Goal: Complete application form

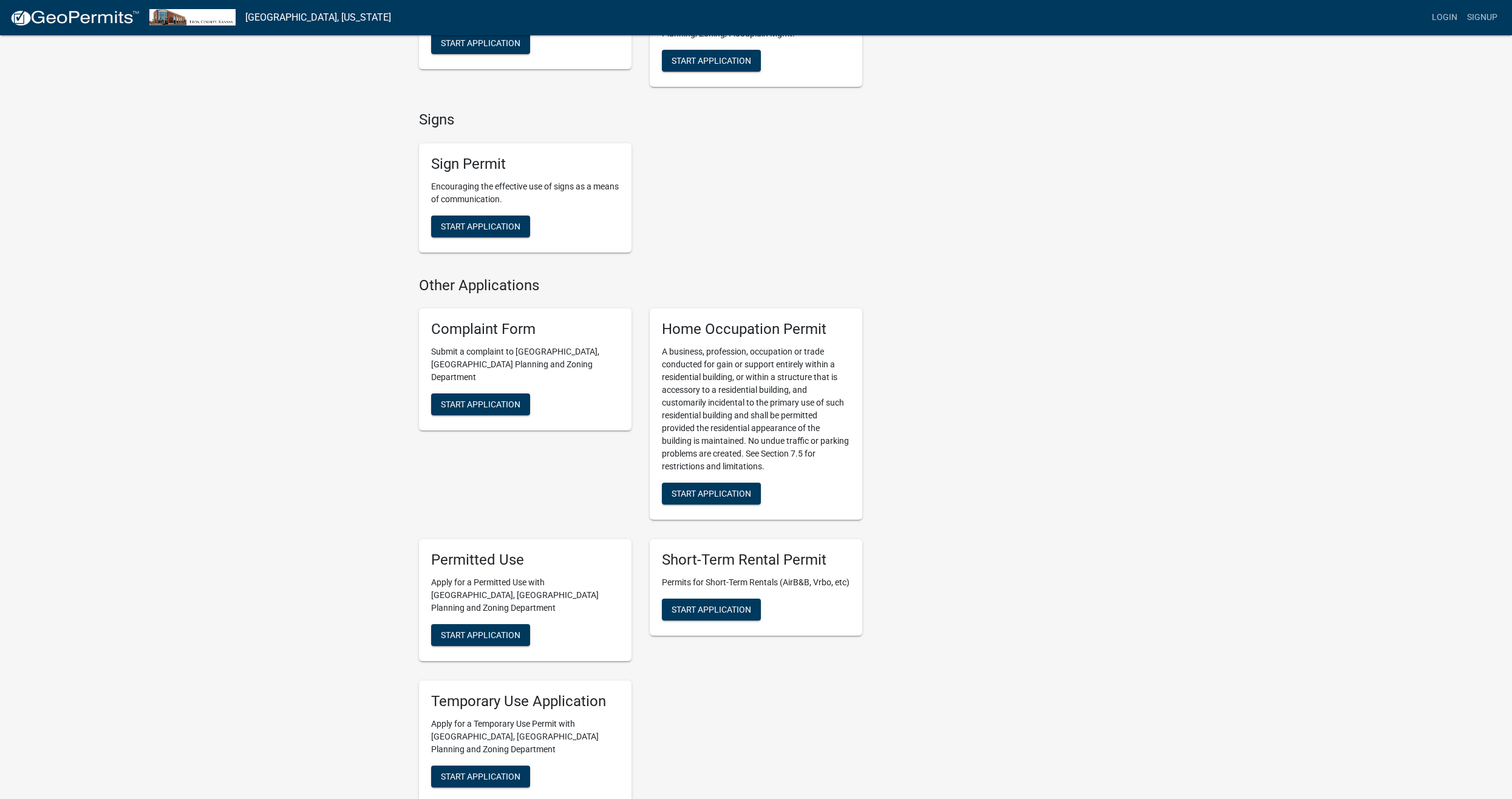
scroll to position [1336, 0]
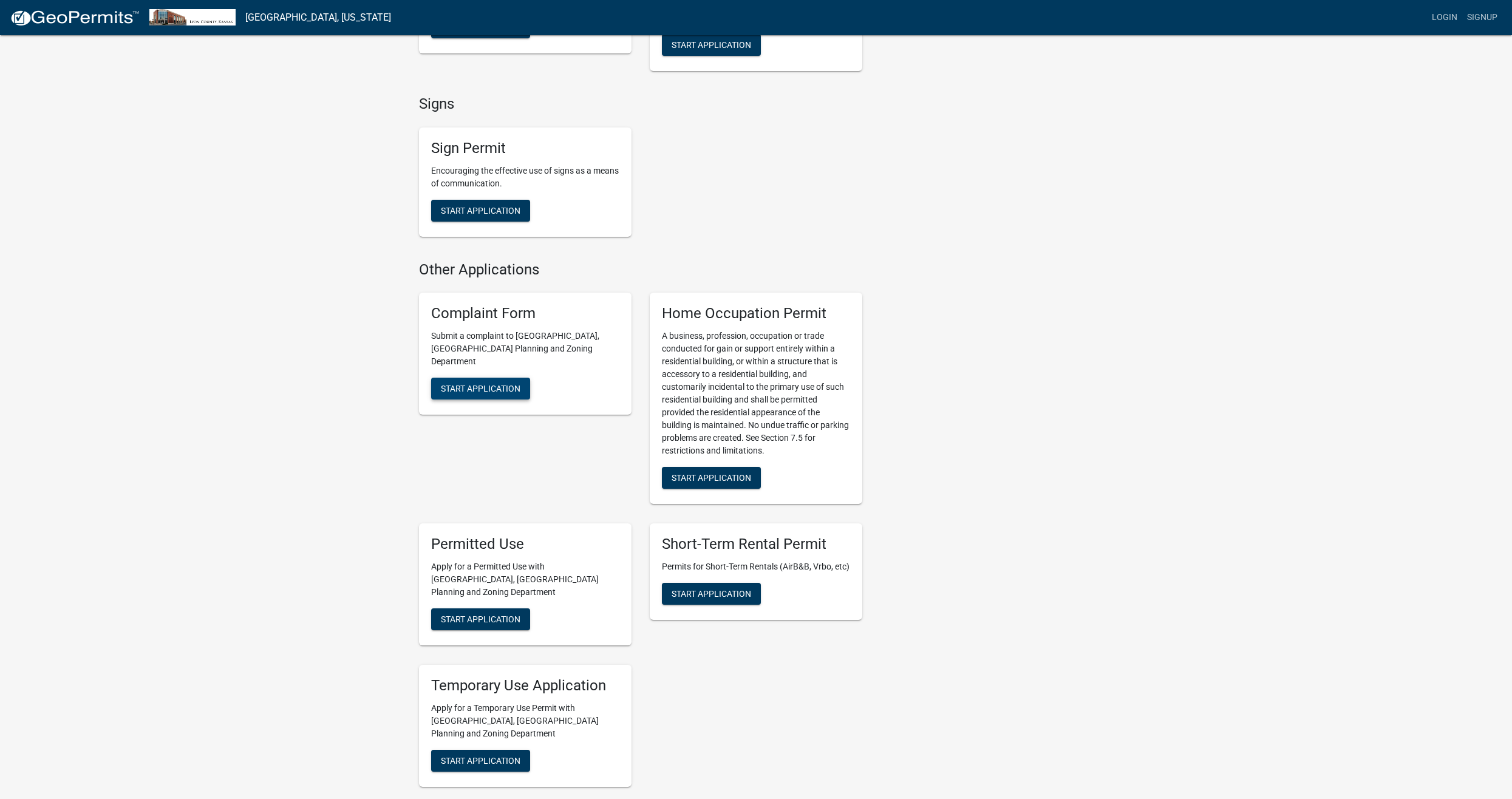
click at [471, 384] on span "Start Application" at bounding box center [480, 388] width 80 height 10
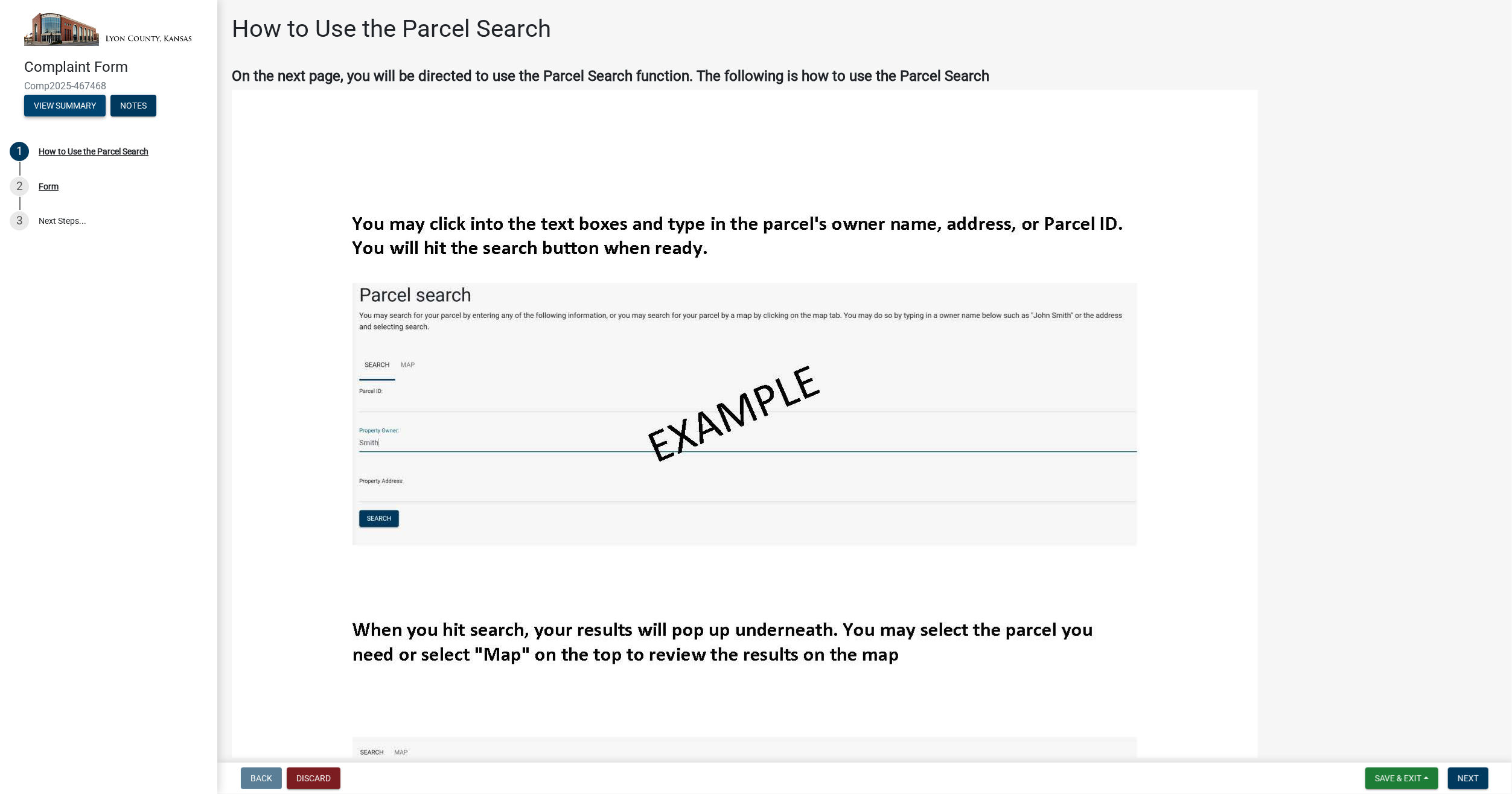
click at [89, 107] on button "View Summary" at bounding box center [65, 105] width 82 height 22
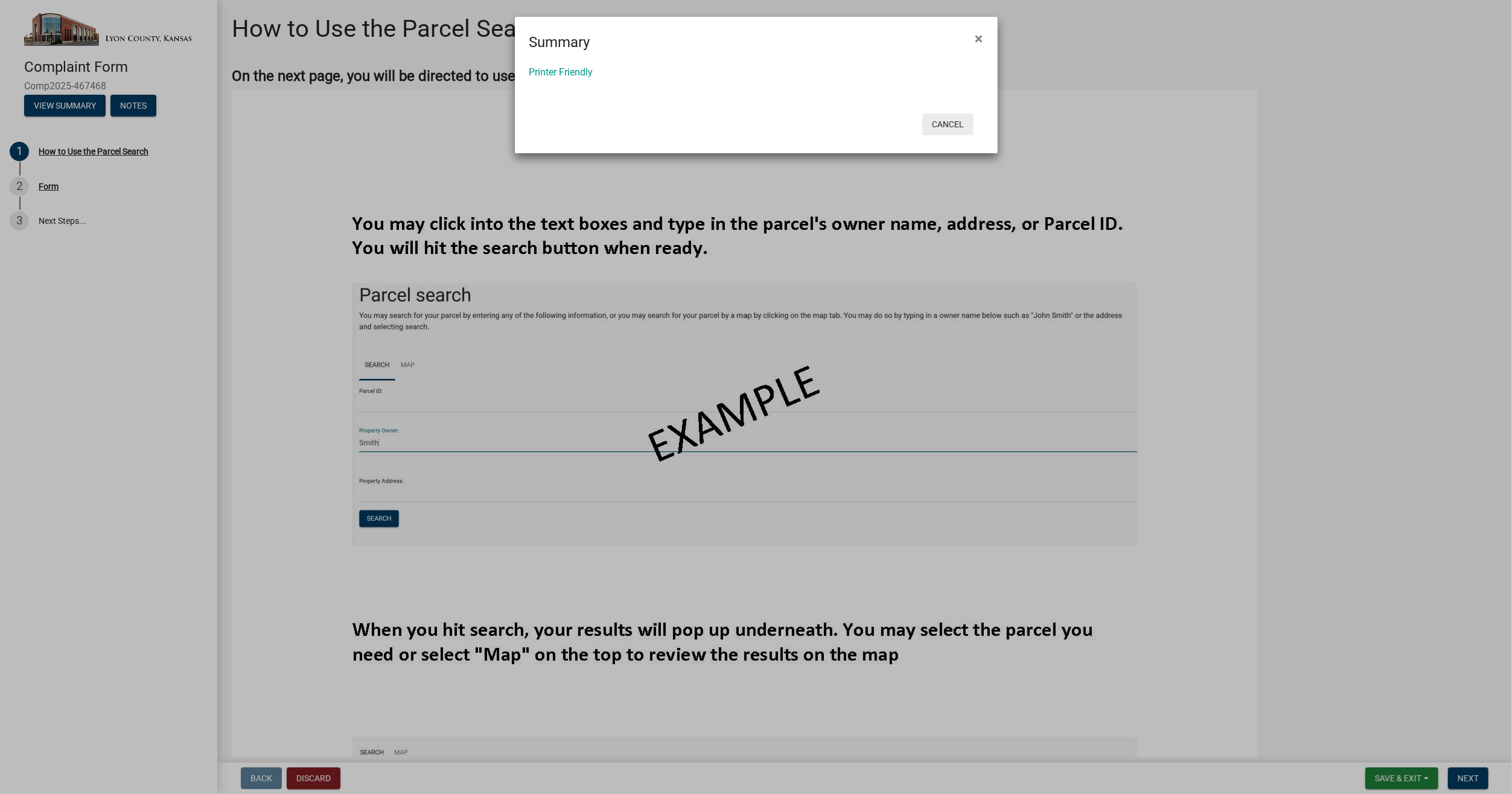
click at [953, 130] on button "Cancel" at bounding box center [948, 124] width 51 height 22
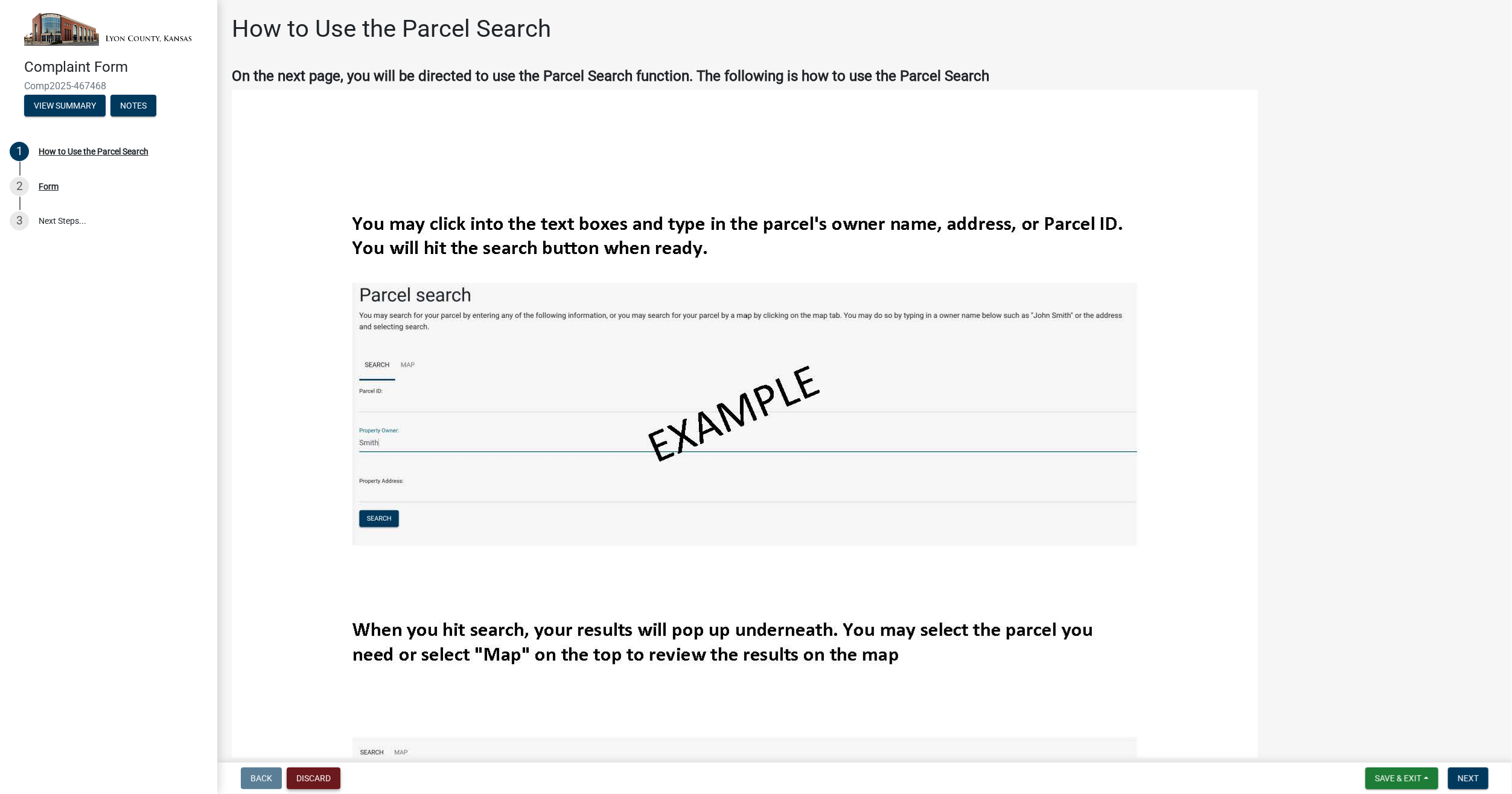
click at [320, 781] on button "Discard" at bounding box center [313, 778] width 54 height 22
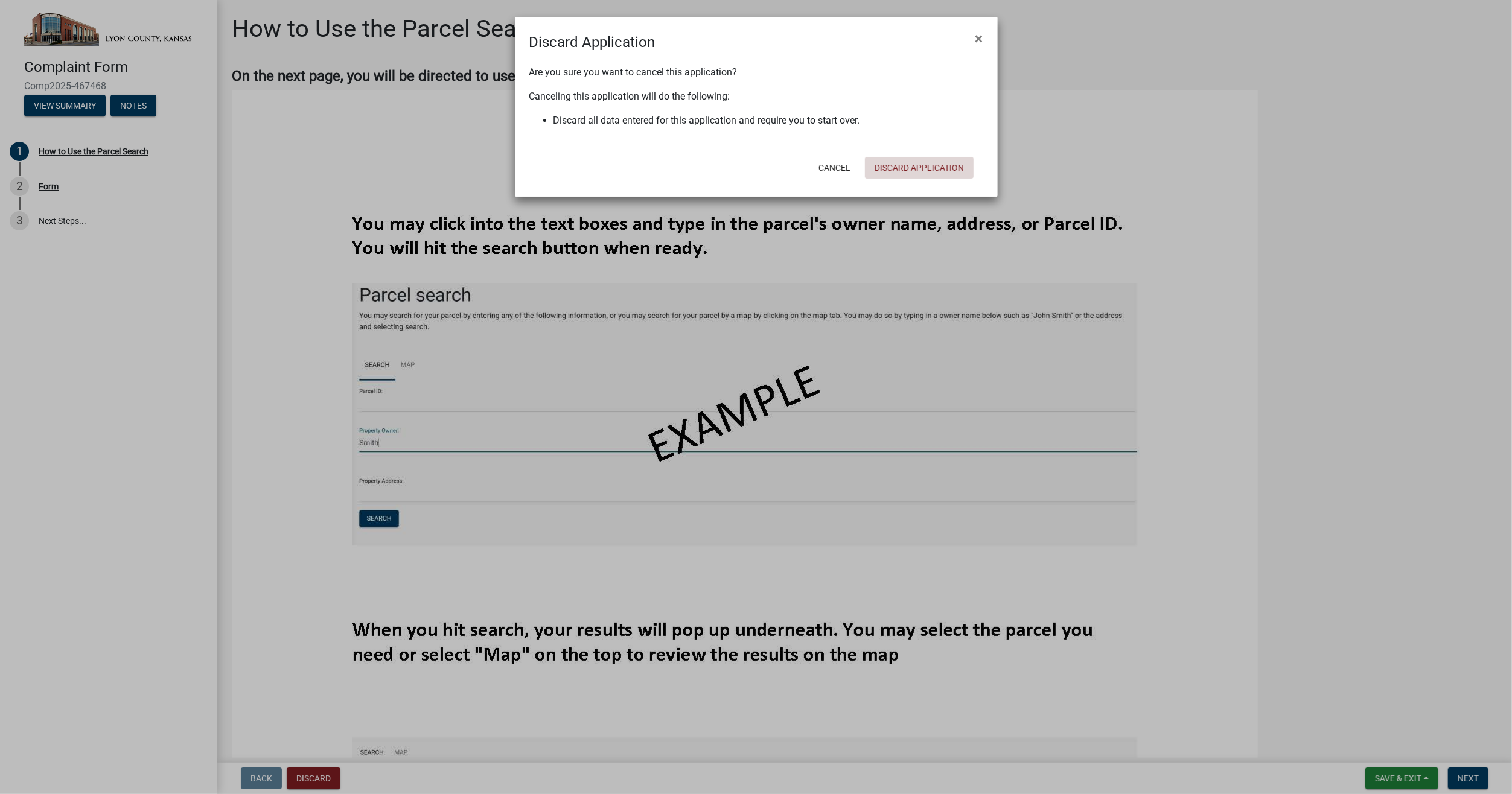
click at [922, 168] on button "Discard Application" at bounding box center [919, 168] width 108 height 22
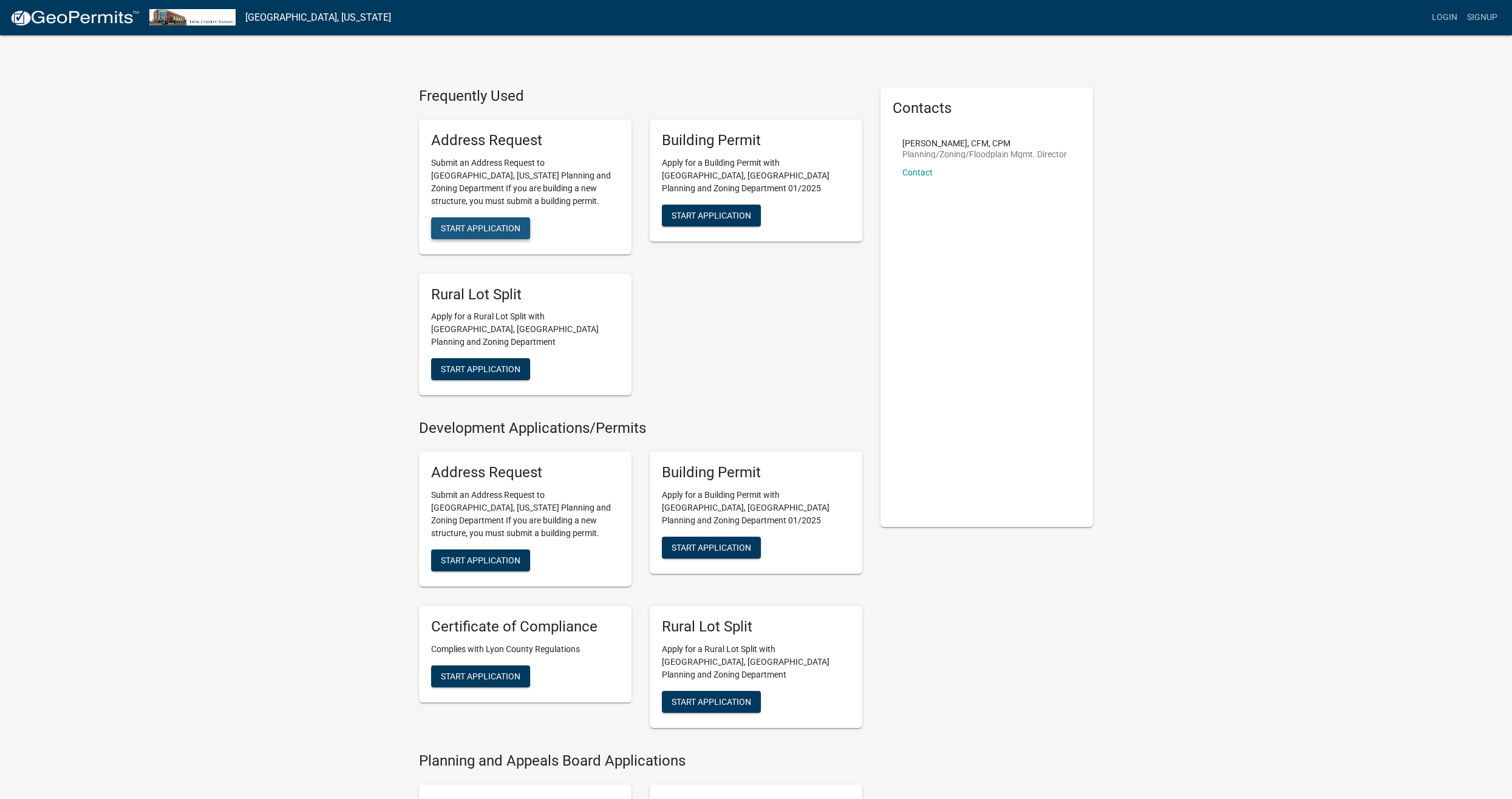
click at [496, 223] on span "Start Application" at bounding box center [480, 227] width 80 height 10
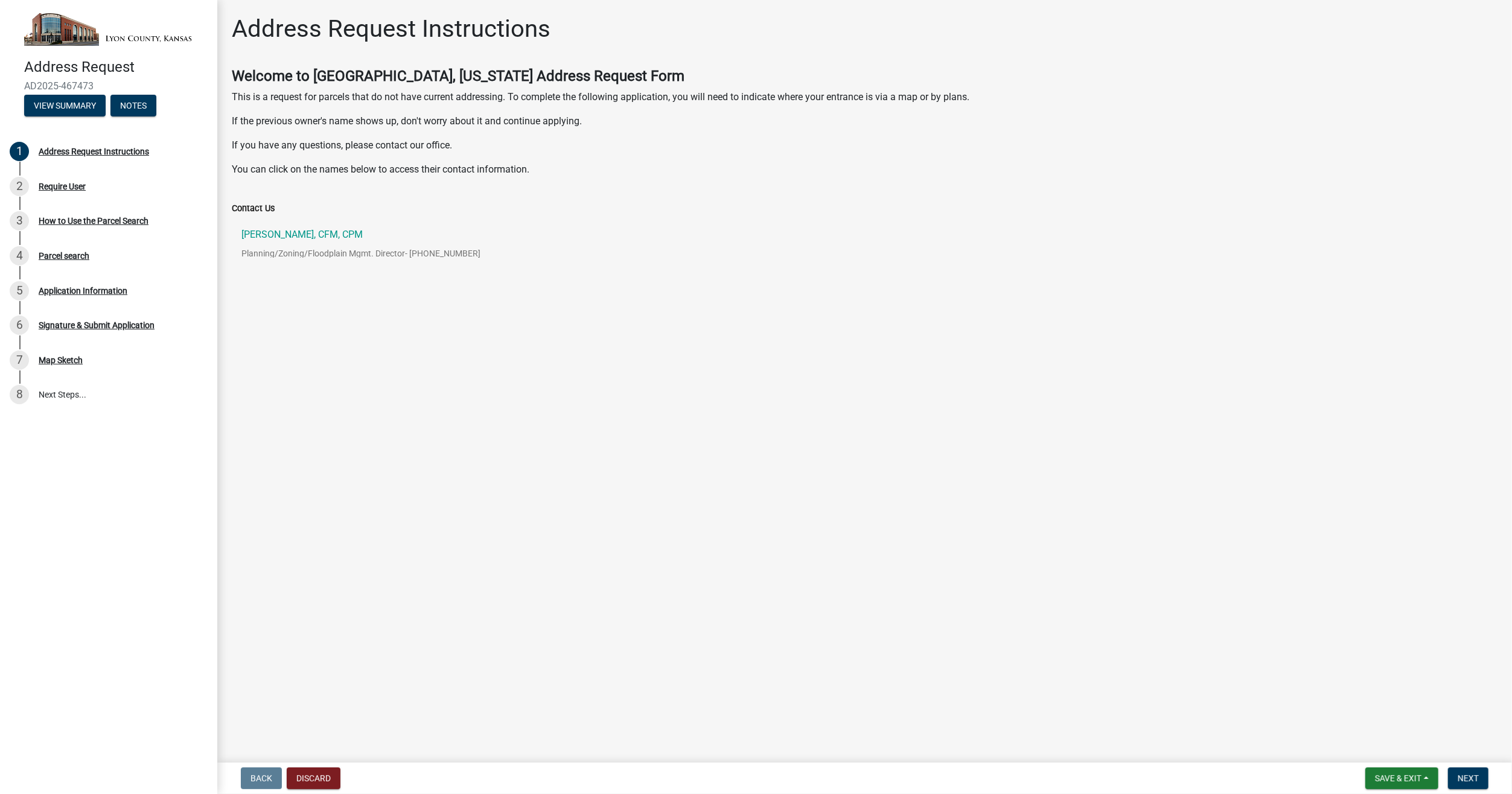
click at [531, 177] on wm-data-entity-input "Welcome to Lyon County, Kansas Address Request Form This is a request for parce…" at bounding box center [865, 127] width 1266 height 119
click at [523, 170] on p "You can click on the names below to access their contact information." at bounding box center [865, 169] width 1266 height 15
click at [529, 170] on p "You can click on the names below to access their contact information." at bounding box center [865, 169] width 1266 height 15
click at [579, 124] on p "If the previous owner's name shows up, don't worry about it and continue applyi…" at bounding box center [865, 121] width 1266 height 15
click at [583, 98] on p "This is a request for parcels that do not have current addressing. To complete …" at bounding box center [865, 97] width 1266 height 15
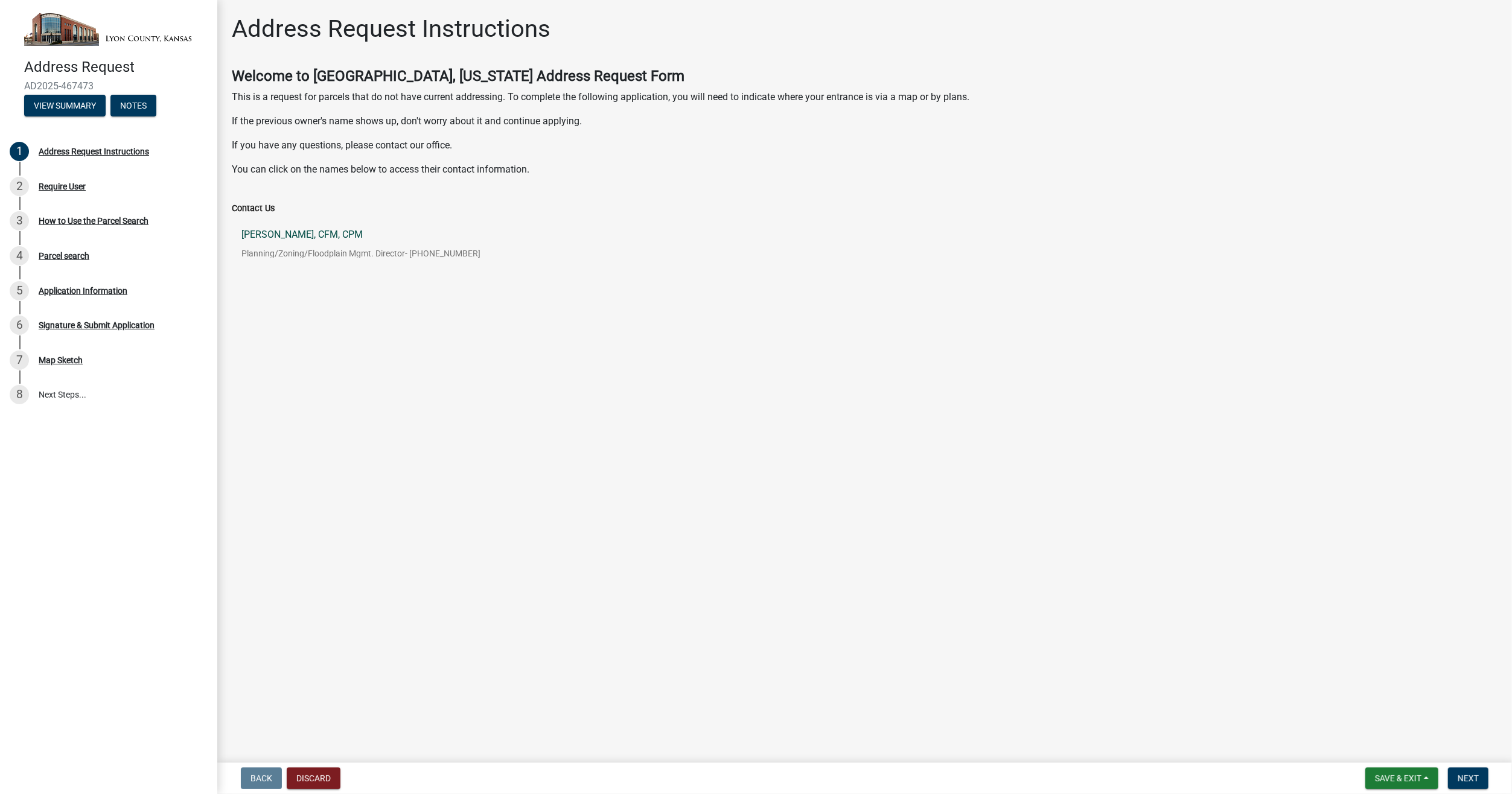
click at [275, 238] on p "Samuel Seeley, CFM, CPM" at bounding box center [361, 234] width 239 height 10
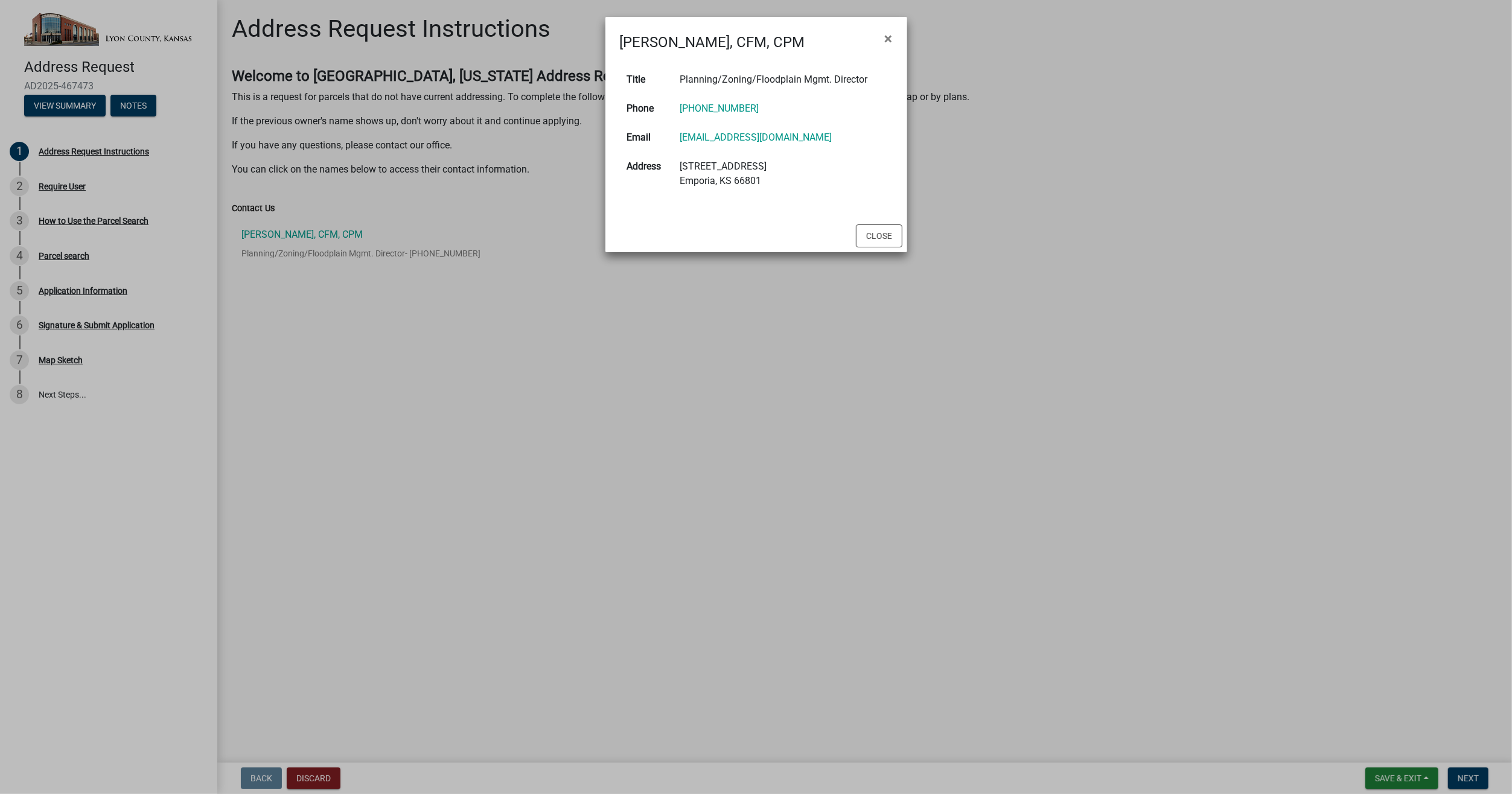
click at [70, 256] on ngb-modal-window "Samuel Seeley, CFM, CPM × Title Planning/Zoning/Floodplain Mgmt. Director Phone…" at bounding box center [756, 397] width 1512 height 794
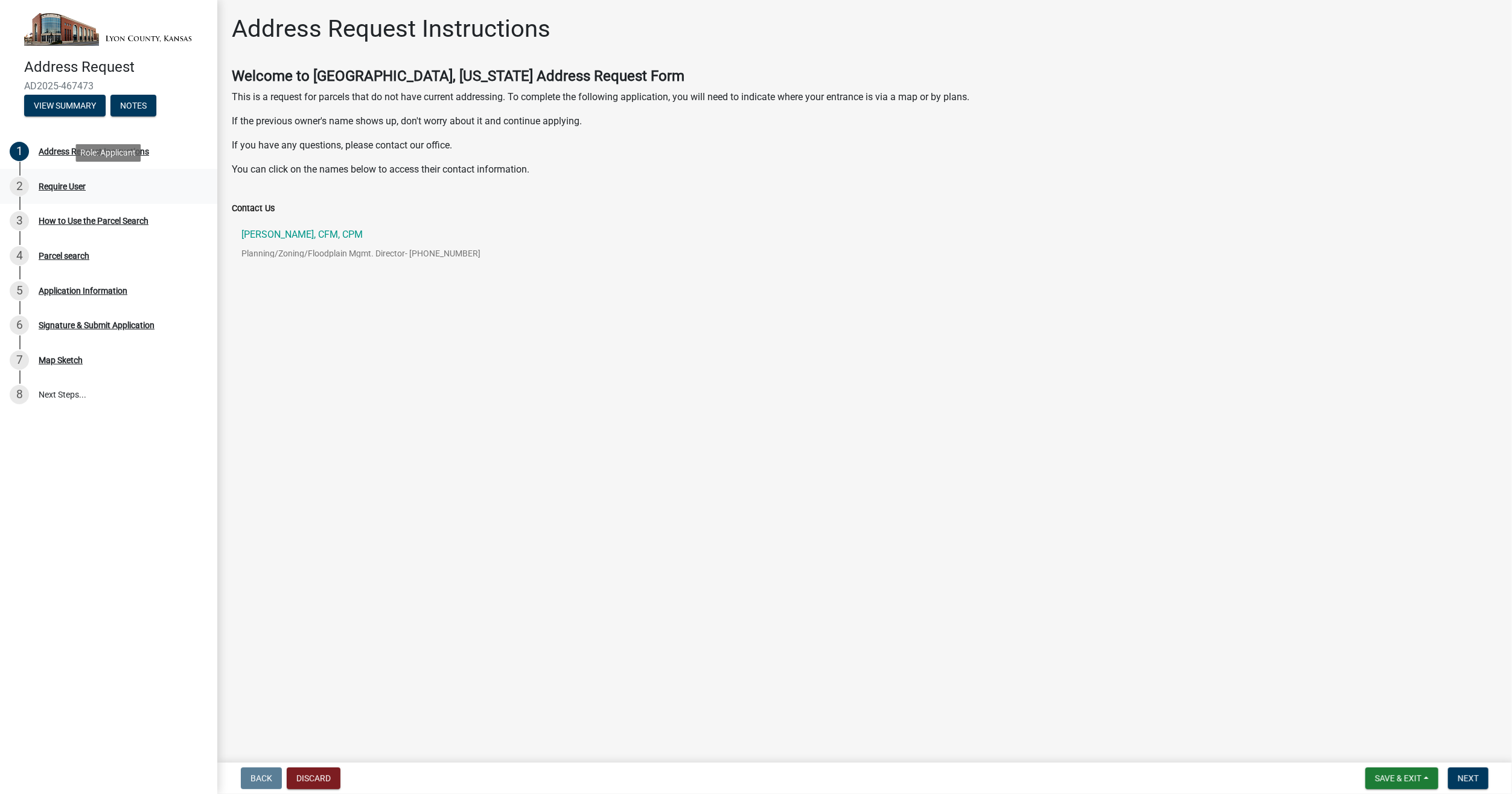
click at [76, 189] on div "Require User" at bounding box center [62, 186] width 47 height 8
click at [79, 153] on div "Address Request Instructions" at bounding box center [94, 151] width 110 height 8
click at [79, 151] on div "Address Request Instructions" at bounding box center [94, 151] width 110 height 8
click at [84, 151] on div "Address Request Instructions" at bounding box center [94, 151] width 110 height 8
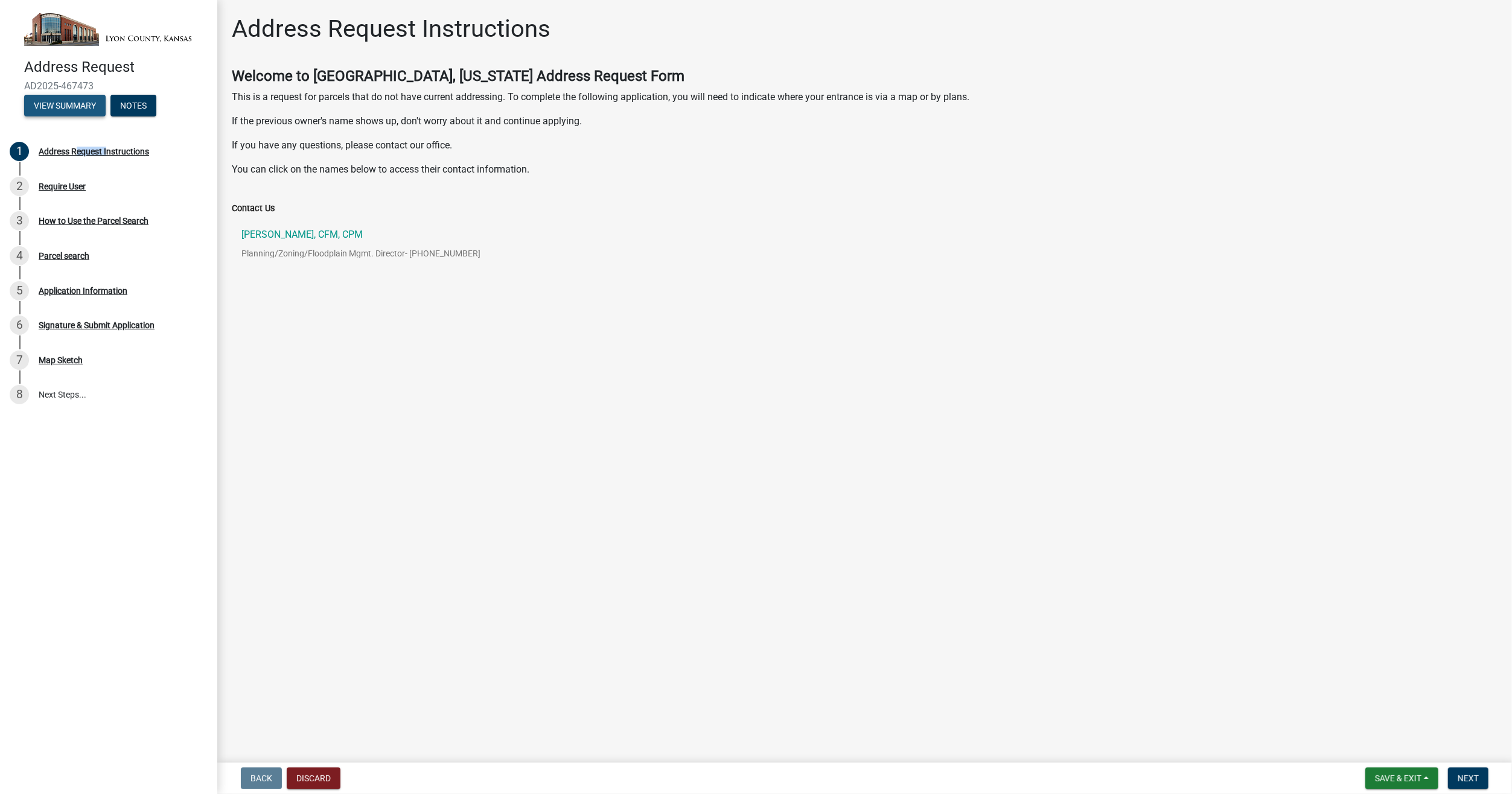
drag, startPoint x: 84, startPoint y: 151, endPoint x: 74, endPoint y: 107, distance: 45.1
click at [74, 107] on button "View Summary" at bounding box center [65, 105] width 82 height 22
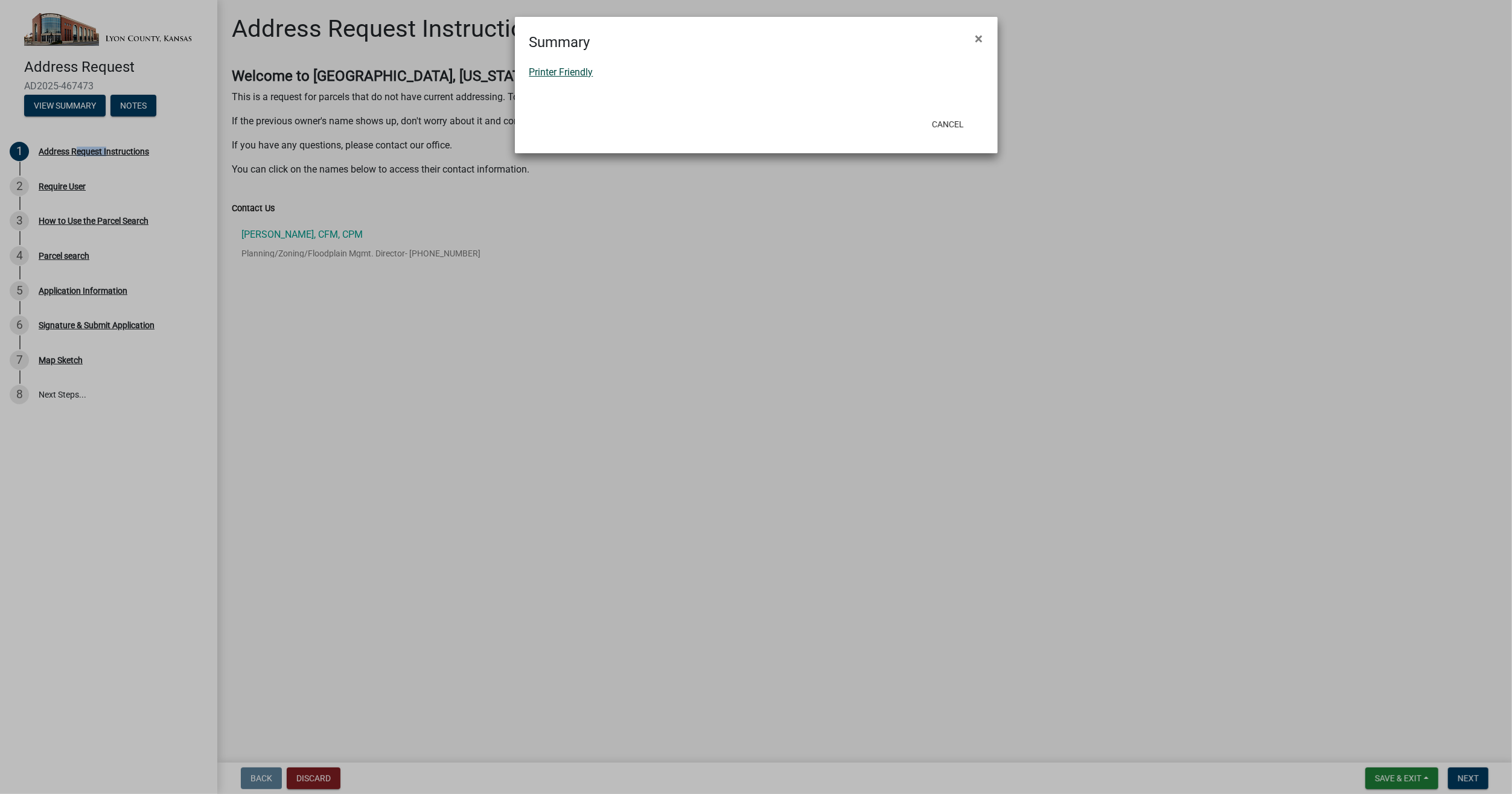
click at [574, 67] on link "Printer Friendly" at bounding box center [561, 72] width 64 height 11
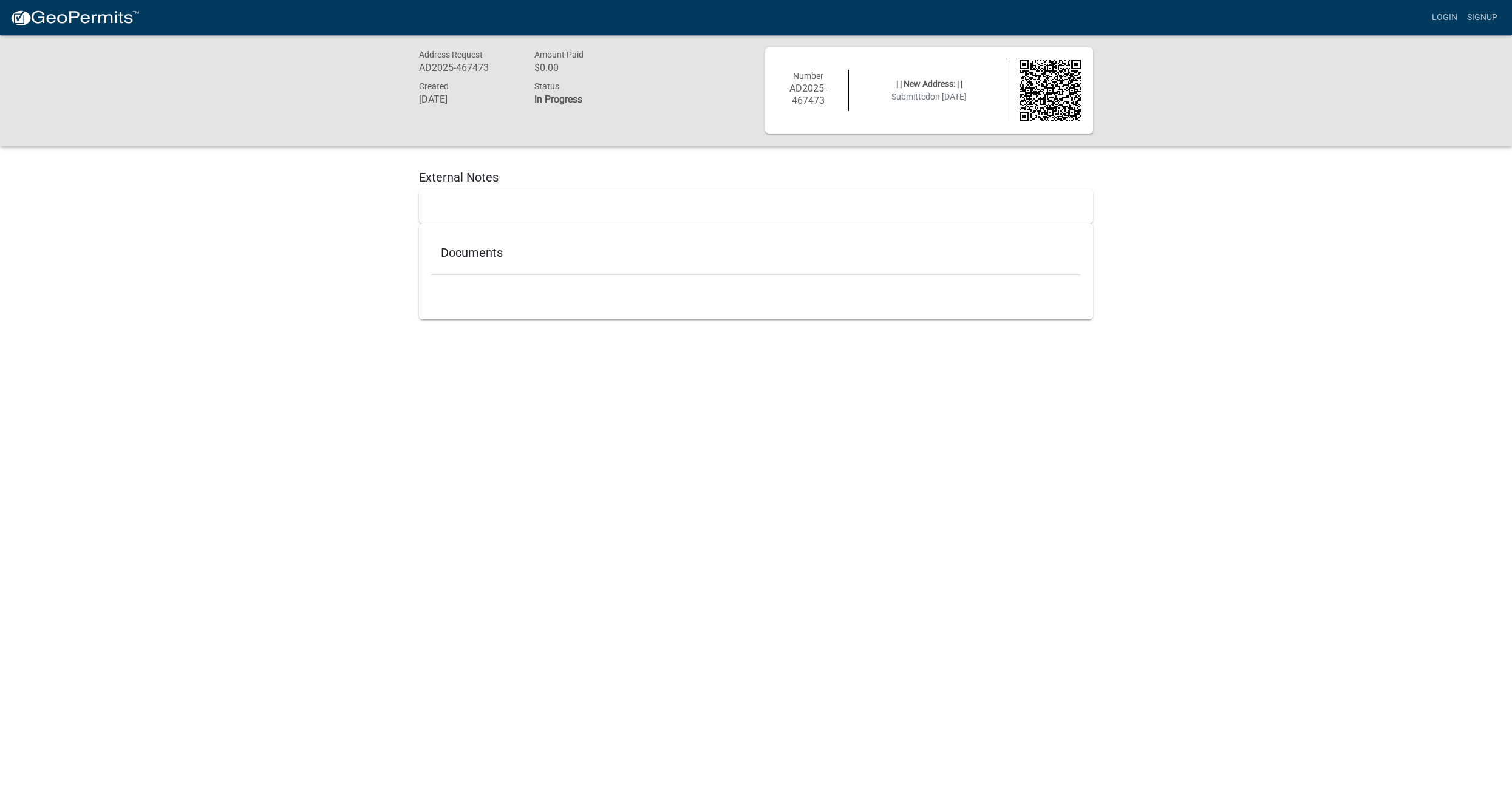
click at [476, 180] on h5 "External Notes" at bounding box center [756, 177] width 674 height 15
click at [490, 256] on h5 "Documents" at bounding box center [756, 253] width 630 height 15
click at [96, 22] on img at bounding box center [75, 18] width 130 height 18
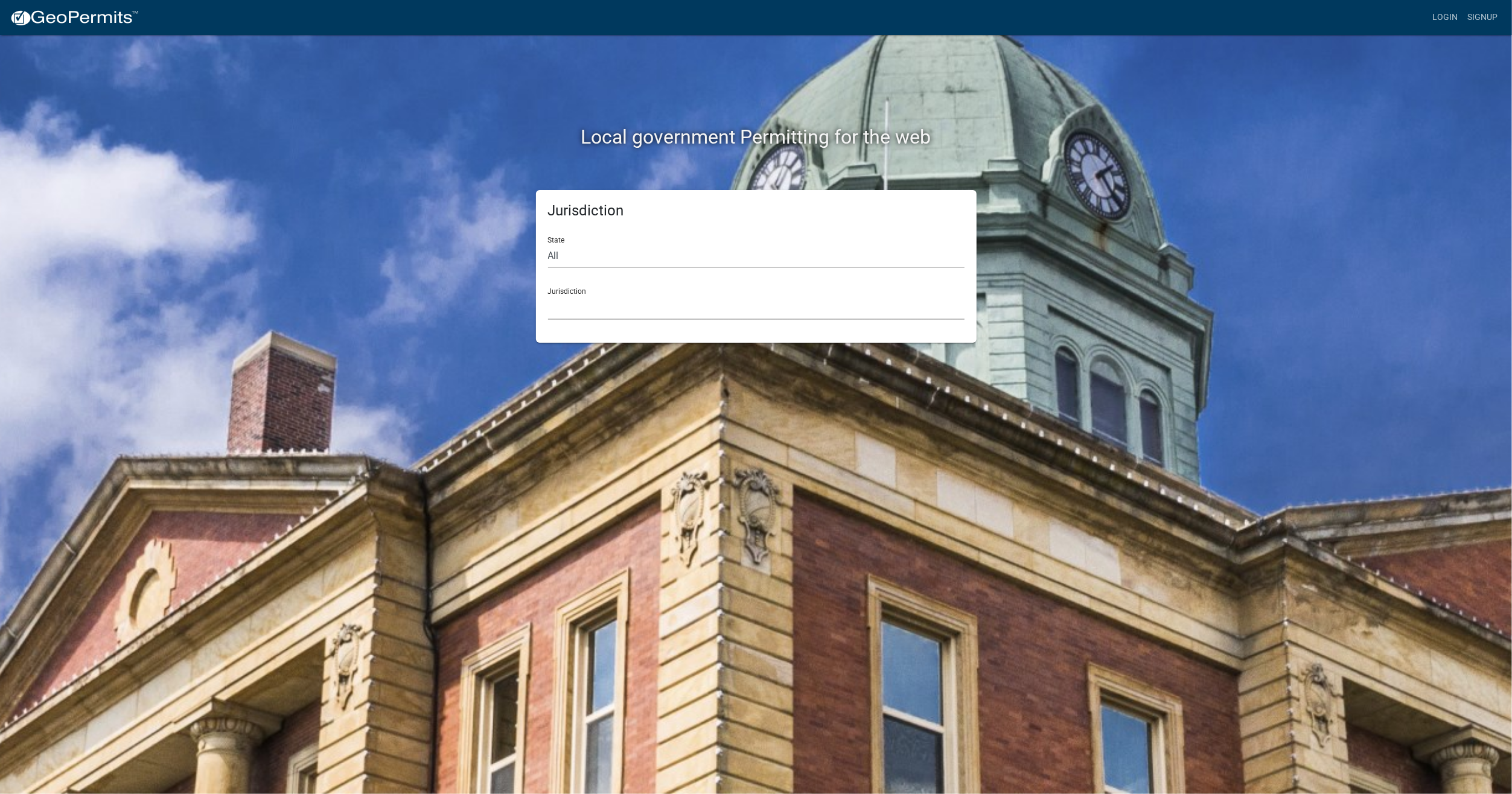
click at [556, 307] on select "[GEOGRAPHIC_DATA], [US_STATE] [GEOGRAPHIC_DATA], [US_STATE][PERSON_NAME][GEOGRA…" at bounding box center [756, 307] width 417 height 25
click at [257, 153] on div "Local government Permitting for the web Jurisdiction State All [US_STATE] [US_S…" at bounding box center [756, 397] width 1512 height 794
click at [555, 259] on select "All [US_STATE] [US_STATE] [US_STATE] [US_STATE] [US_STATE] [US_STATE] [US_STATE…" at bounding box center [756, 256] width 417 height 25
click at [627, 139] on h2 "Local government Permitting for the web" at bounding box center [756, 137] width 670 height 23
click at [559, 292] on div "Jurisdiction [GEOGRAPHIC_DATA], [US_STATE] [GEOGRAPHIC_DATA], [US_STATE][PERSON…" at bounding box center [756, 299] width 417 height 42
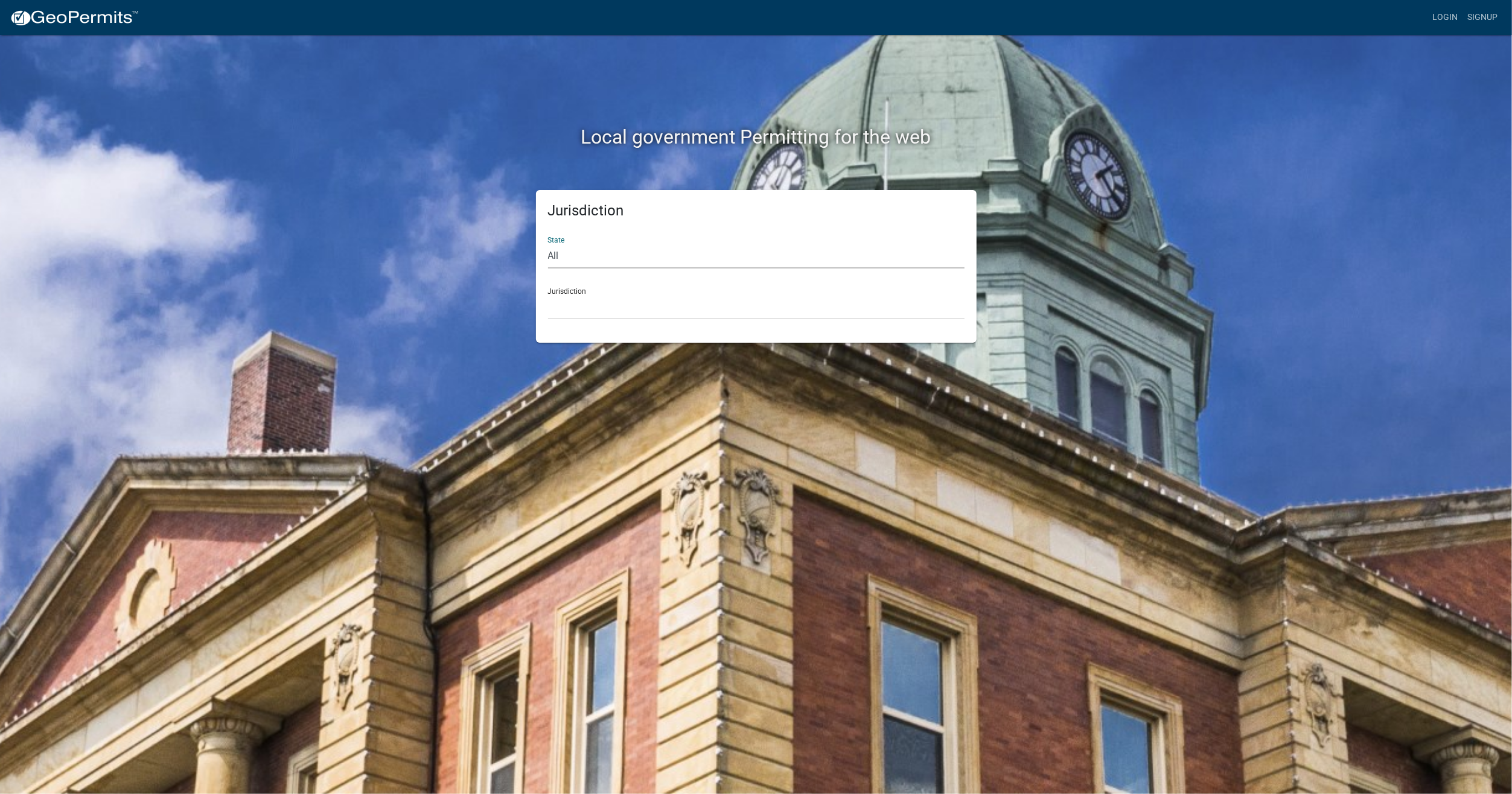
click at [549, 253] on select "All [US_STATE] [US_STATE] [US_STATE] [US_STATE] [US_STATE] [US_STATE] [US_STATE…" at bounding box center [756, 256] width 417 height 25
click at [565, 245] on div "State All [US_STATE] [US_STATE] [US_STATE] [US_STATE] [US_STATE] [US_STATE] [US…" at bounding box center [756, 248] width 417 height 42
click at [562, 240] on div "State All [US_STATE] [US_STATE] [US_STATE] [US_STATE] [US_STATE] [US_STATE] [US…" at bounding box center [756, 248] width 417 height 42
click at [593, 214] on h5 "Jurisdiction" at bounding box center [756, 211] width 417 height 18
click at [640, 142] on h2 "Local government Permitting for the web" at bounding box center [756, 137] width 670 height 23
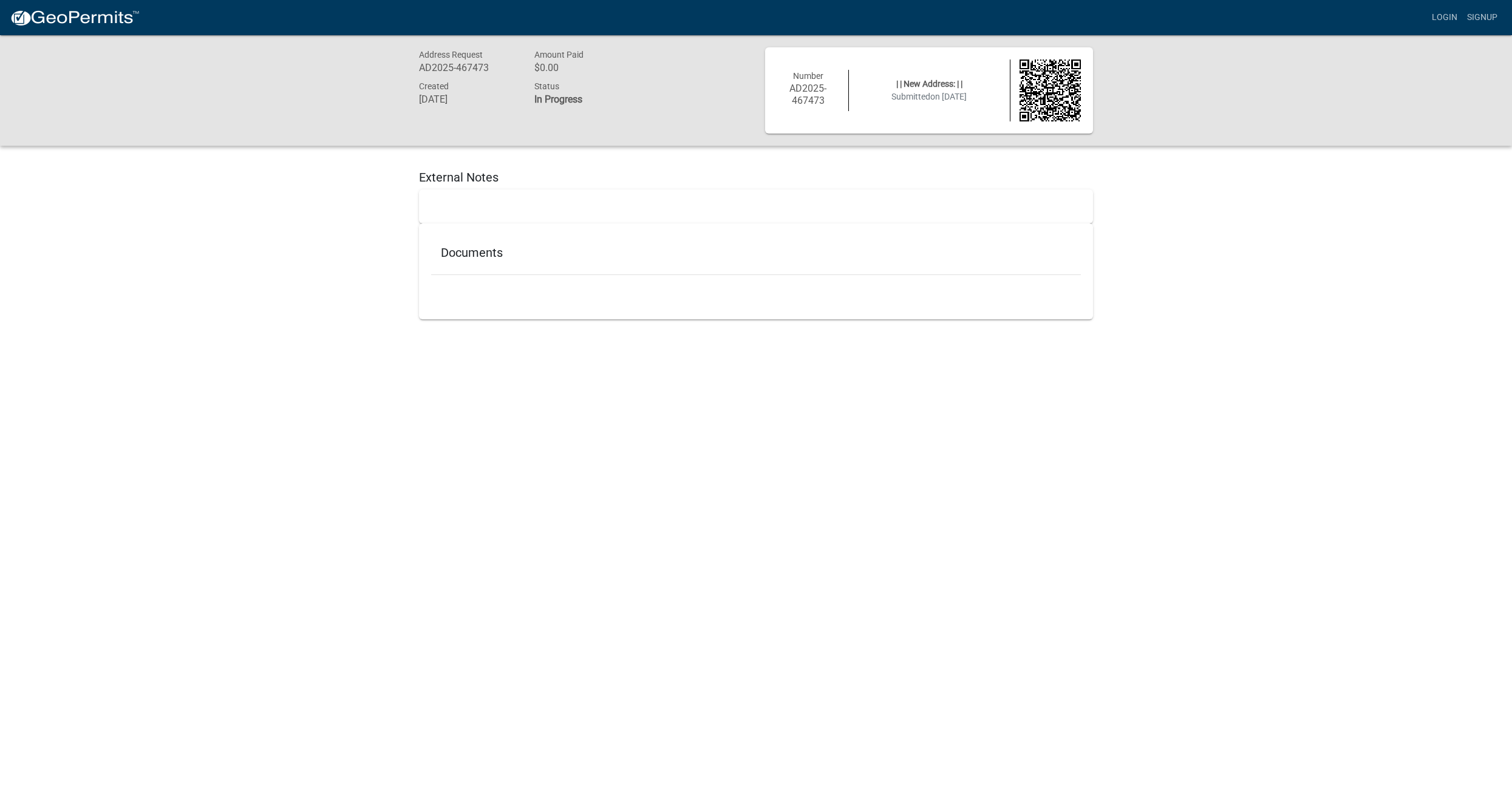
click at [487, 175] on h5 "External Notes" at bounding box center [756, 177] width 674 height 15
click at [496, 256] on h5 "Documents" at bounding box center [756, 253] width 630 height 15
click at [472, 179] on h5 "External Notes" at bounding box center [756, 177] width 674 height 15
click at [451, 254] on h5 "Documents" at bounding box center [756, 253] width 630 height 15
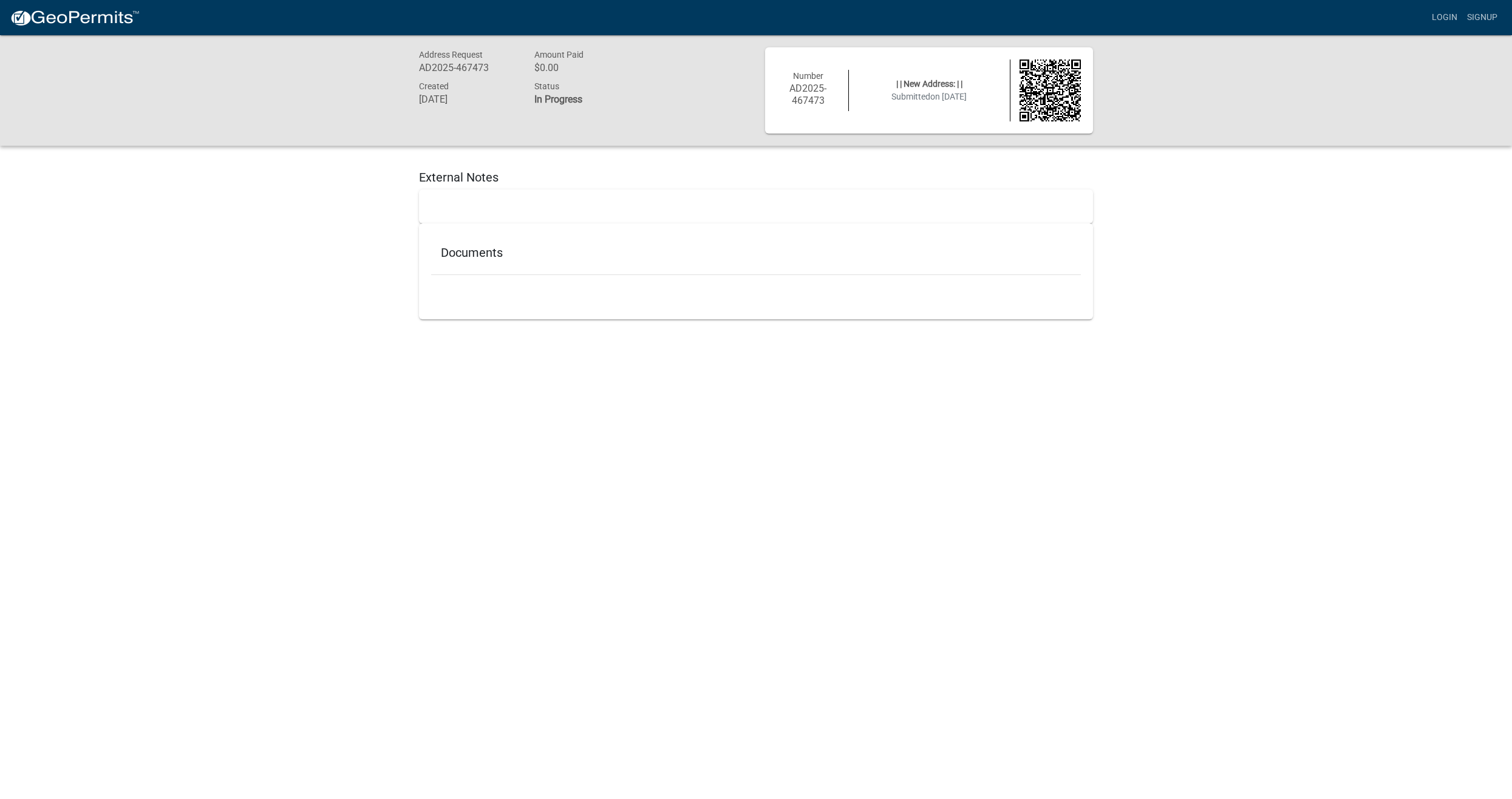
click at [451, 254] on h5 "Documents" at bounding box center [756, 253] width 630 height 15
click at [805, 95] on h6 "AD2025-467473" at bounding box center [808, 94] width 62 height 23
